Goal: Entertainment & Leisure: Consume media (video, audio)

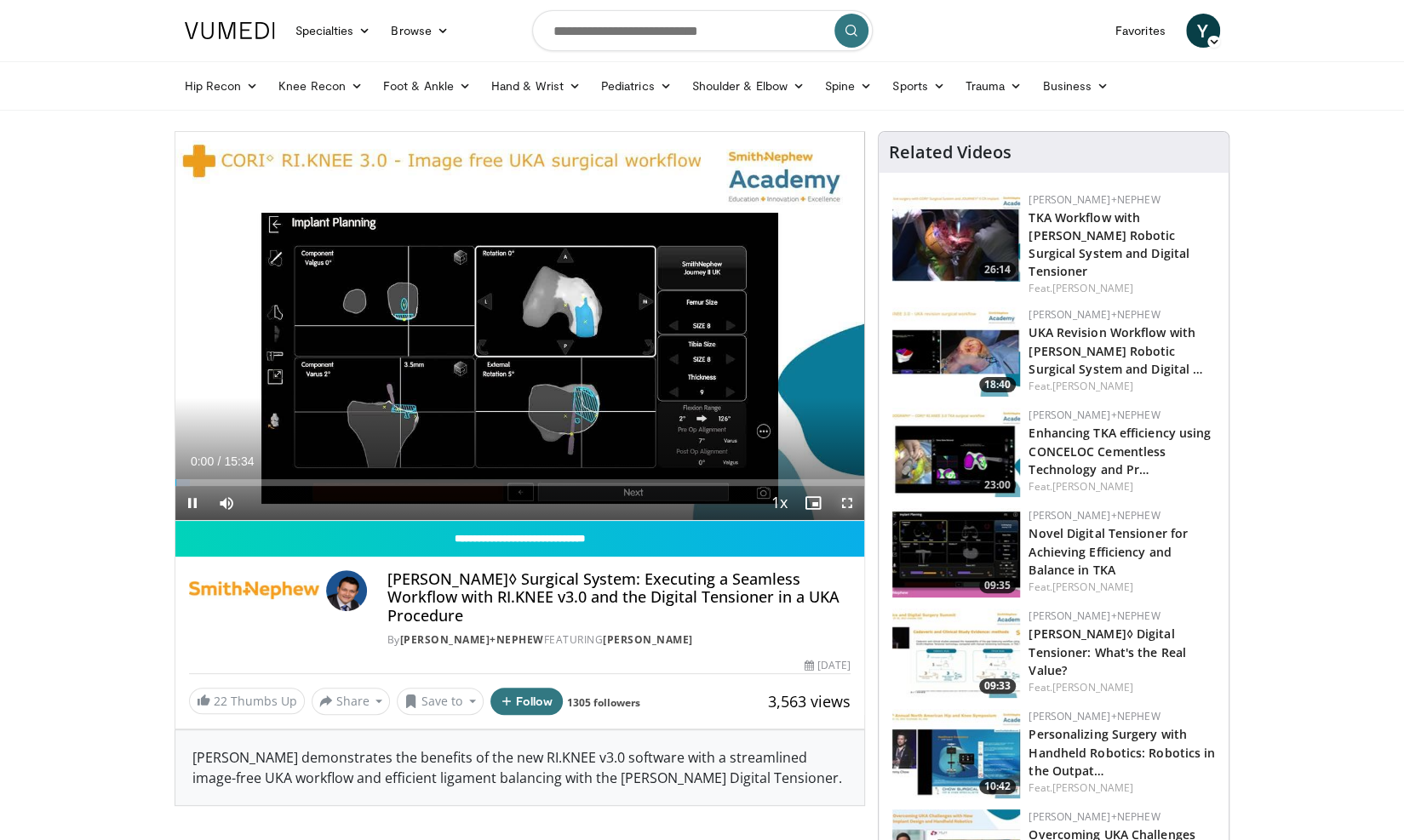
click at [847, 498] on span "Video Player" at bounding box center [847, 503] width 34 height 34
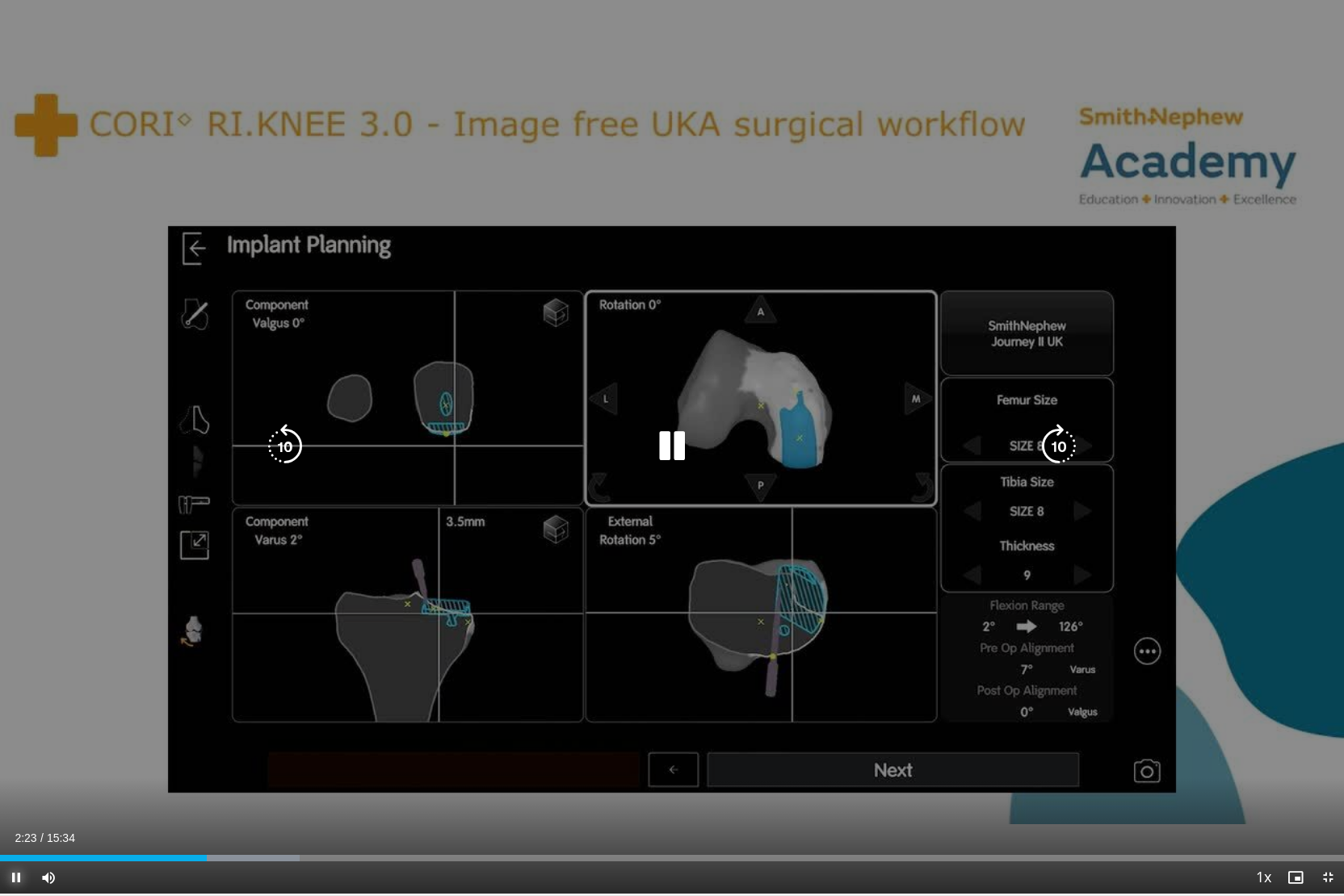
scroll to position [0, 31]
click at [1064, 434] on icon "Video Player" at bounding box center [1059, 447] width 45 height 45
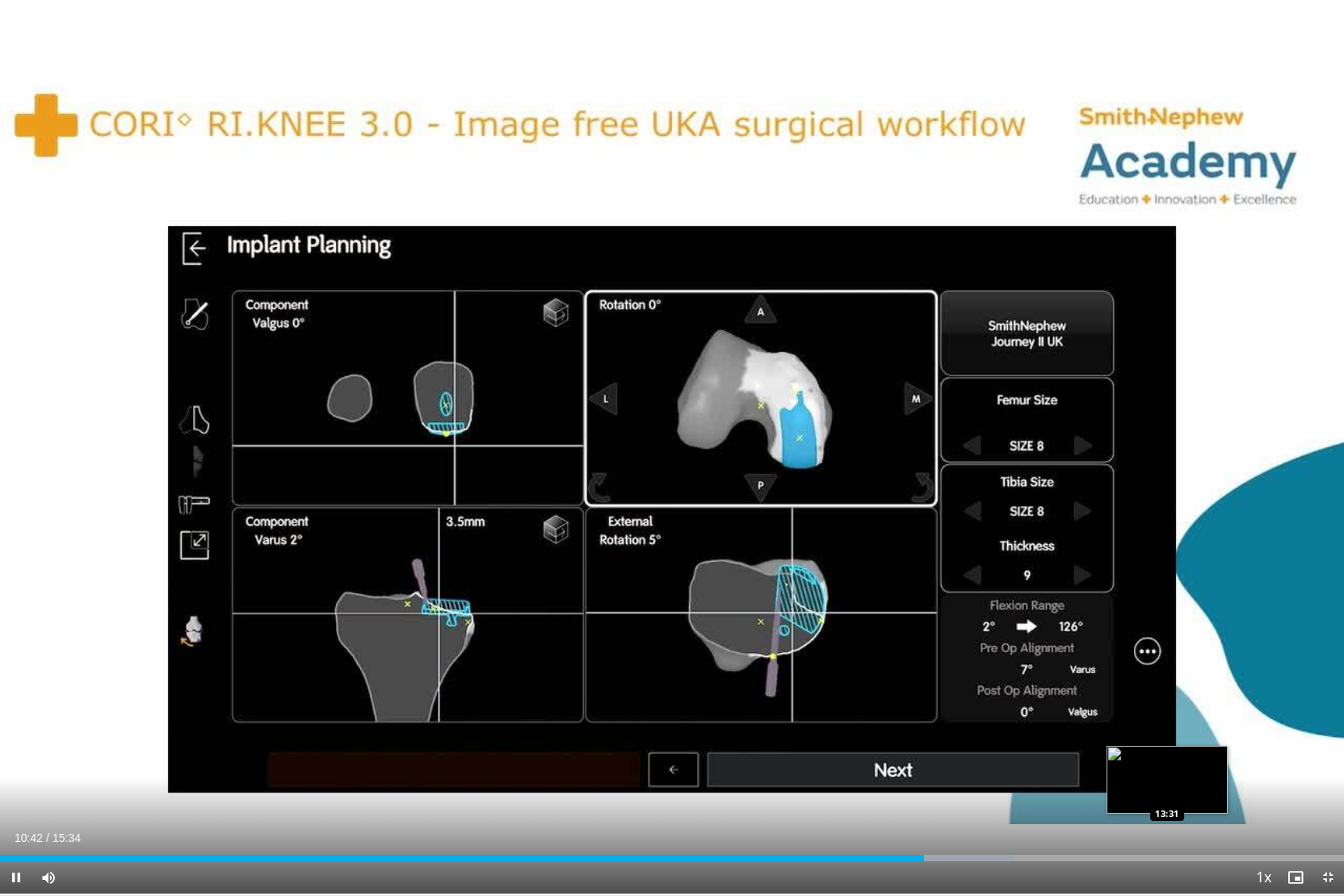
click at [1166, 796] on div "Loaded : 75.38% 10:42 13:31" at bounding box center [672, 854] width 1344 height 15
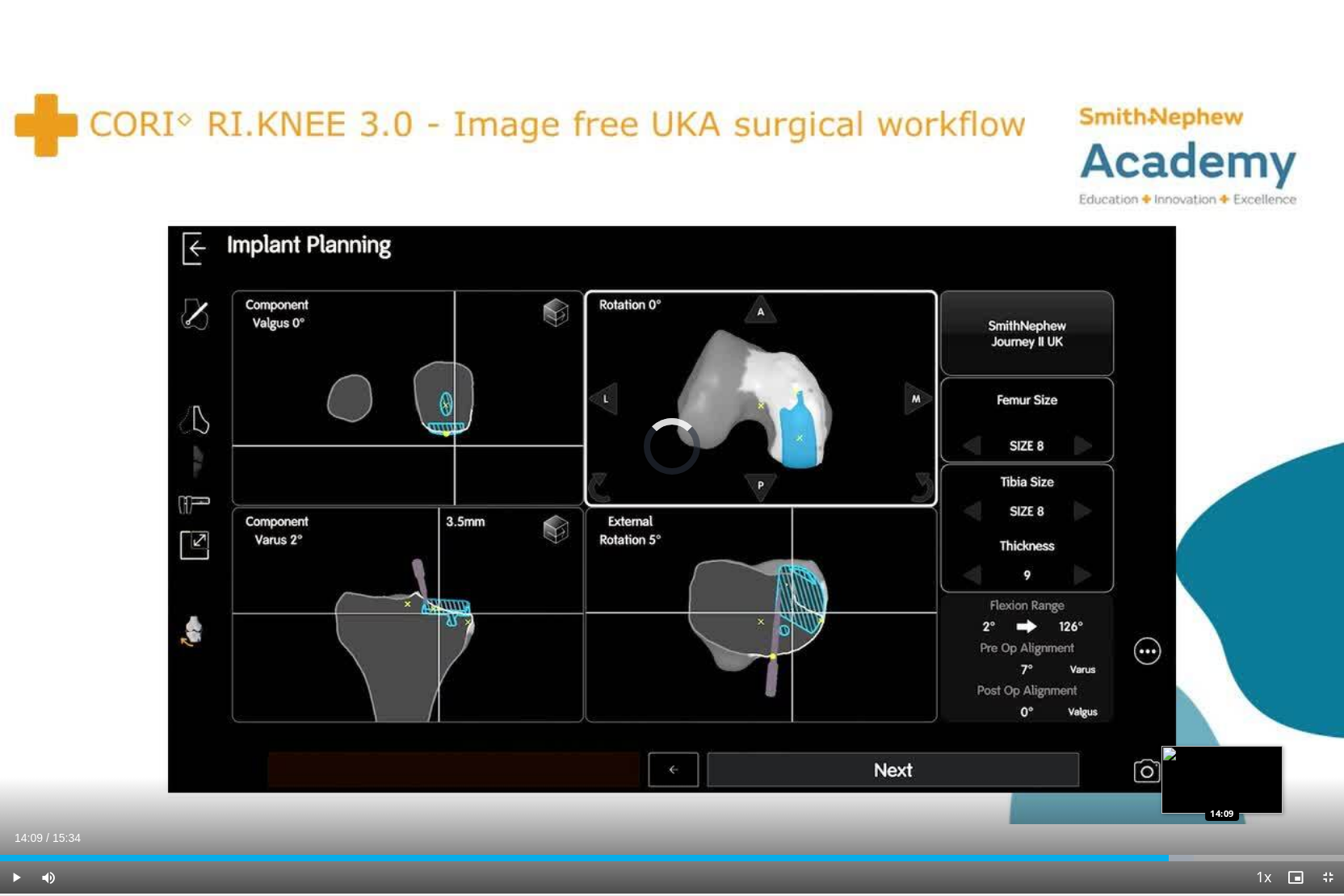
click at [1222, 796] on div "Loaded : 88.84% 14:09 14:09" at bounding box center [672, 858] width 1344 height 6
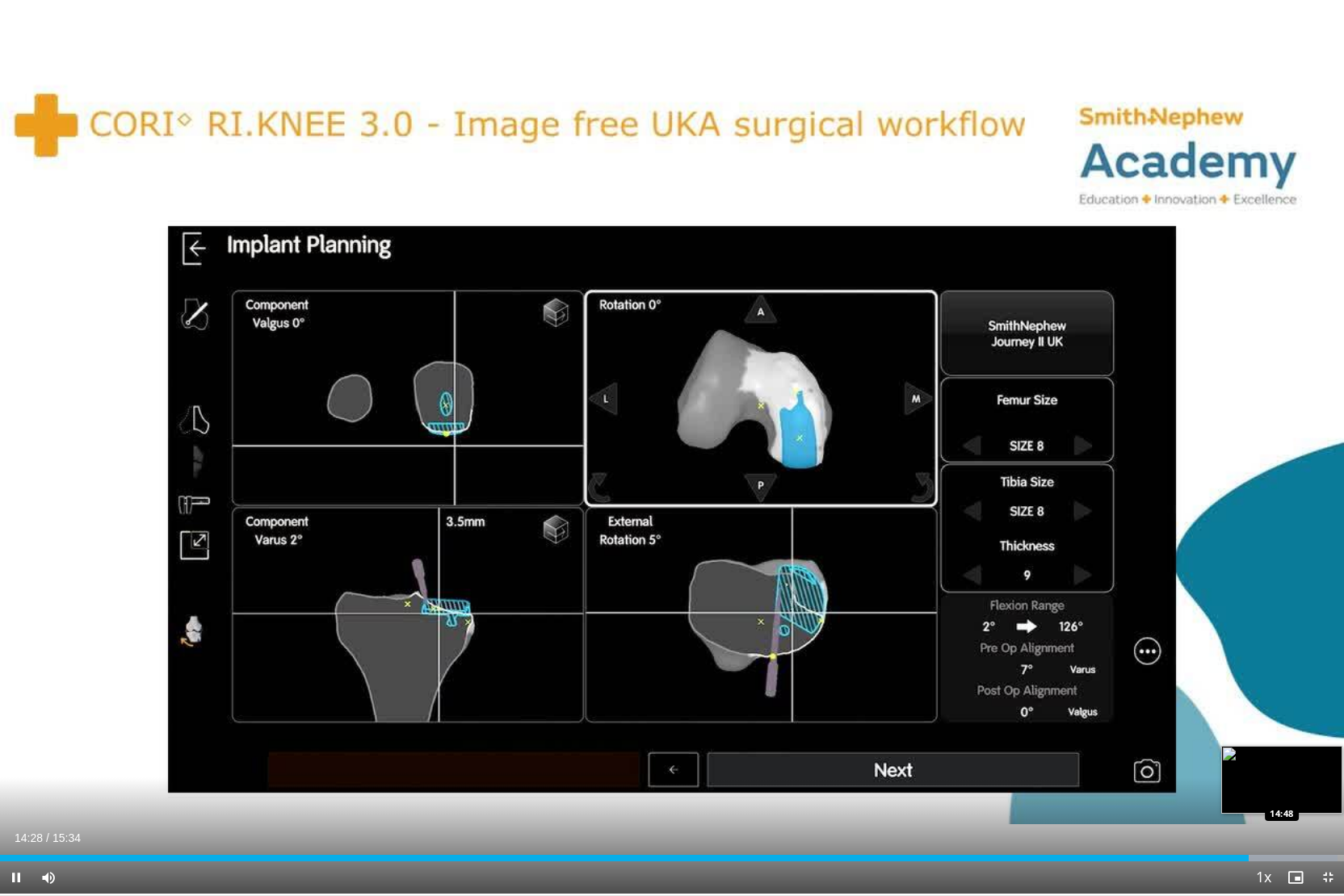
click at [1278, 796] on div "Loaded : 99.54% 14:28 14:48" at bounding box center [672, 854] width 1344 height 15
